Goal: Task Accomplishment & Management: Use online tool/utility

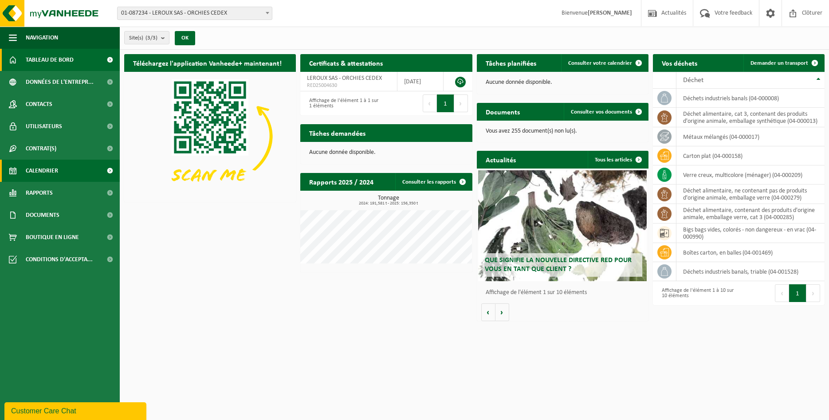
click at [43, 171] on span "Calendrier" at bounding box center [42, 171] width 32 height 22
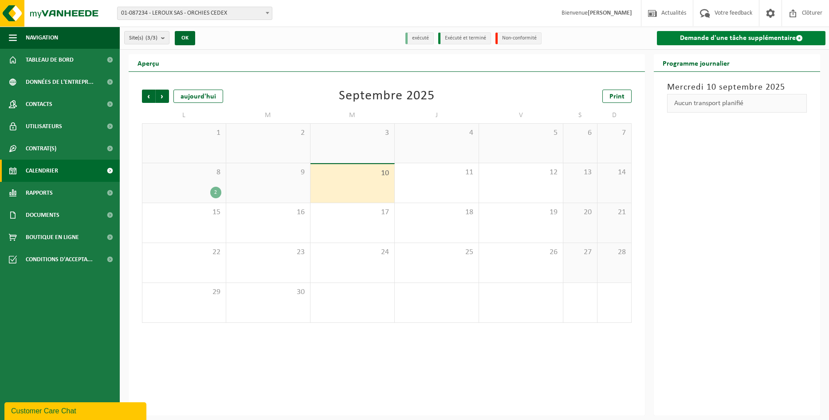
click at [745, 33] on link "Demande d'une tâche supplémentaire" at bounding box center [741, 38] width 168 height 14
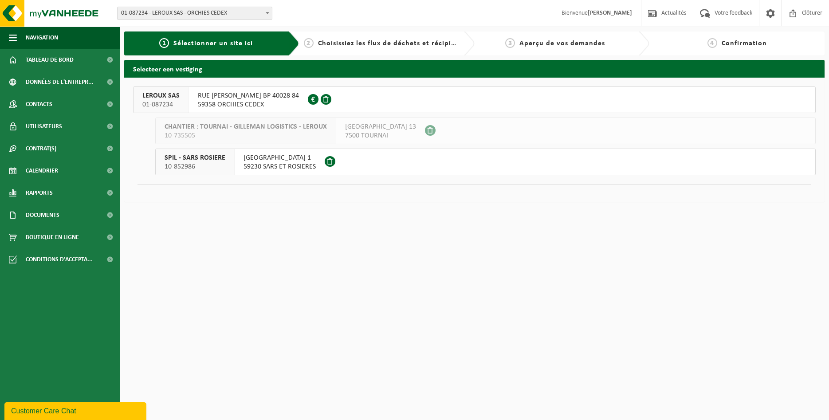
click at [240, 95] on span "RUE FRANCOIS HERBO BP 40028 84" at bounding box center [248, 95] width 101 height 9
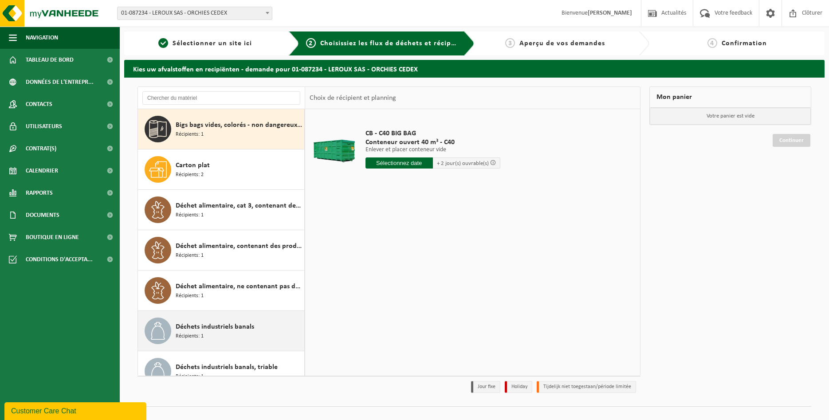
click at [229, 329] on span "Déchets industriels banals" at bounding box center [215, 326] width 78 height 11
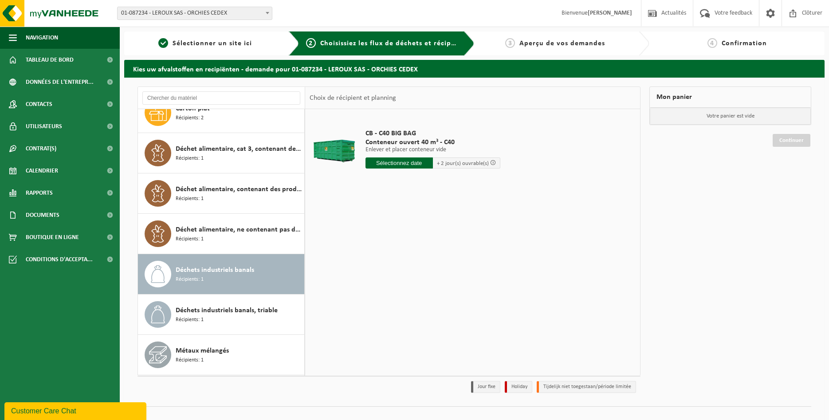
scroll to position [96, 0]
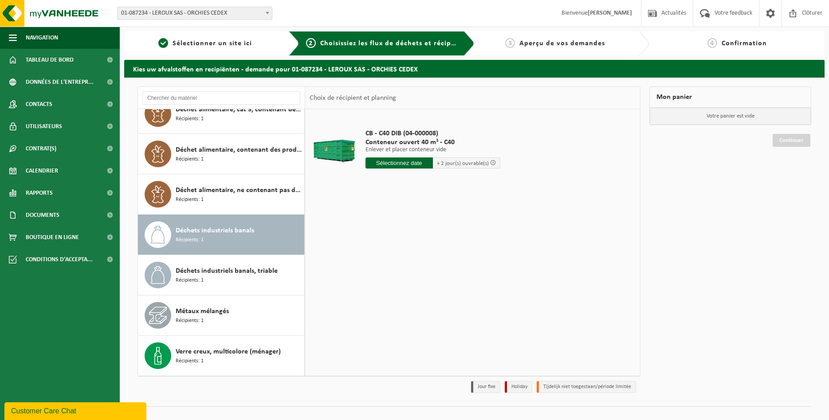
click at [397, 167] on input "text" at bounding box center [398, 162] width 67 height 11
click at [367, 244] on div "15" at bounding box center [374, 242] width 16 height 14
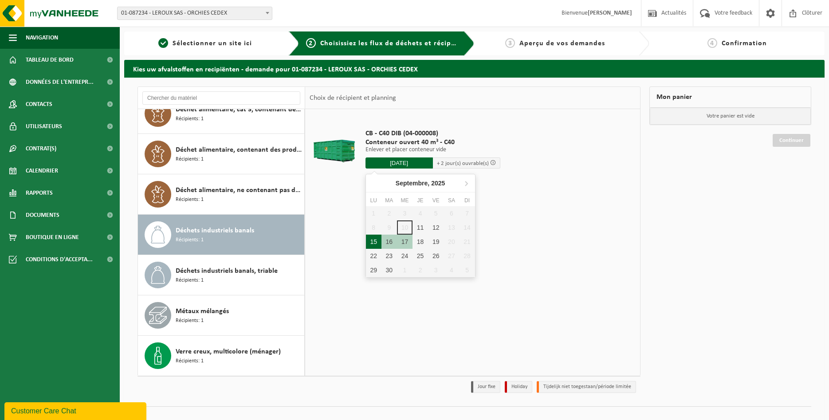
type input "à partir de 2025-09-15"
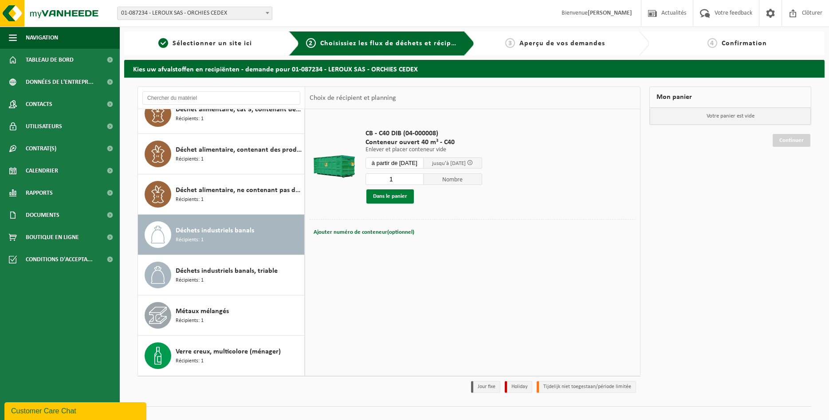
click at [400, 200] on button "Dans le panier" at bounding box center [389, 196] width 47 height 14
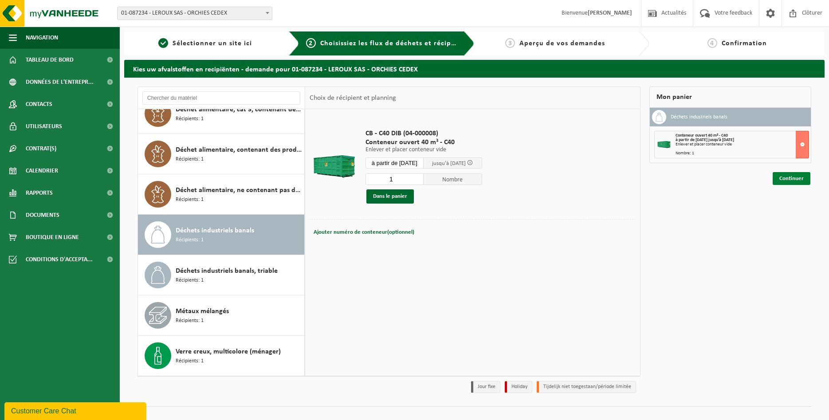
click at [796, 183] on link "Continuer" at bounding box center [791, 178] width 38 height 13
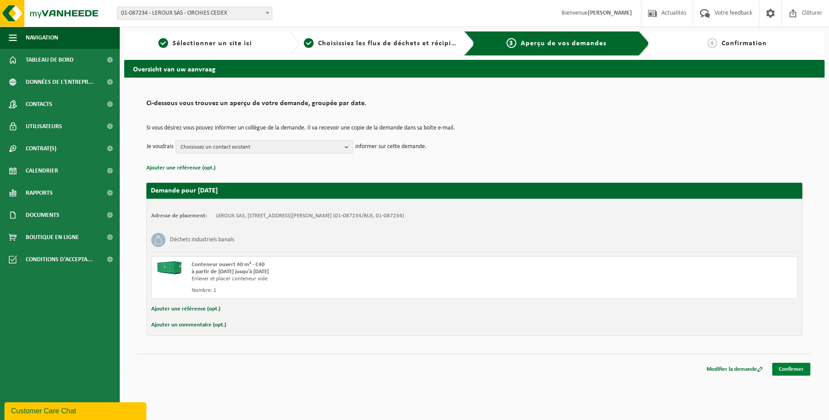
click at [794, 371] on link "Confirmer" at bounding box center [791, 369] width 38 height 13
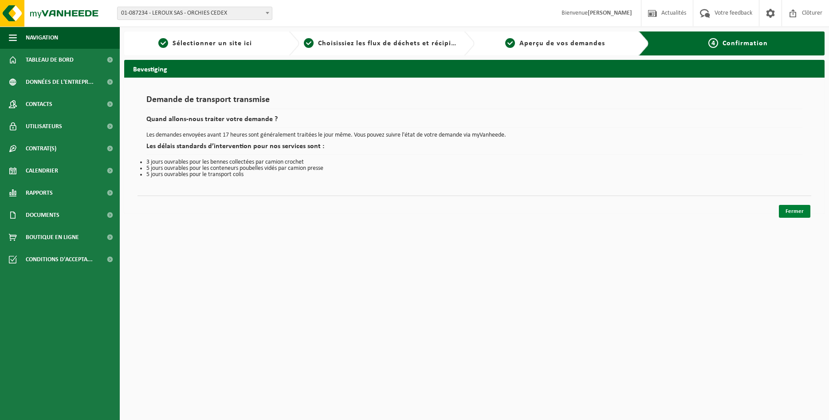
click at [795, 212] on link "Fermer" at bounding box center [794, 211] width 31 height 13
